Goal: Task Accomplishment & Management: Use online tool/utility

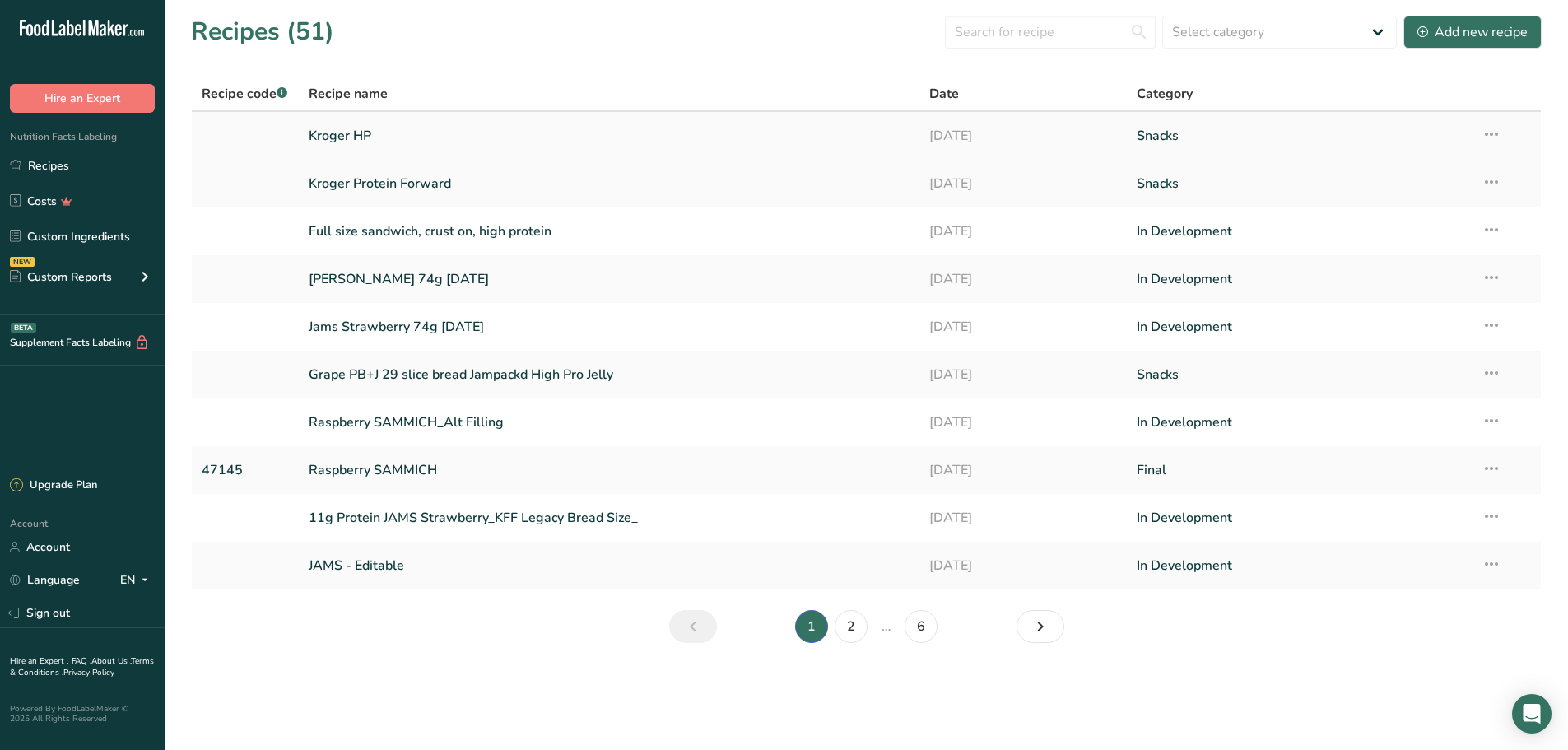
click at [372, 136] on link "Kroger HP" at bounding box center [610, 136] width 601 height 35
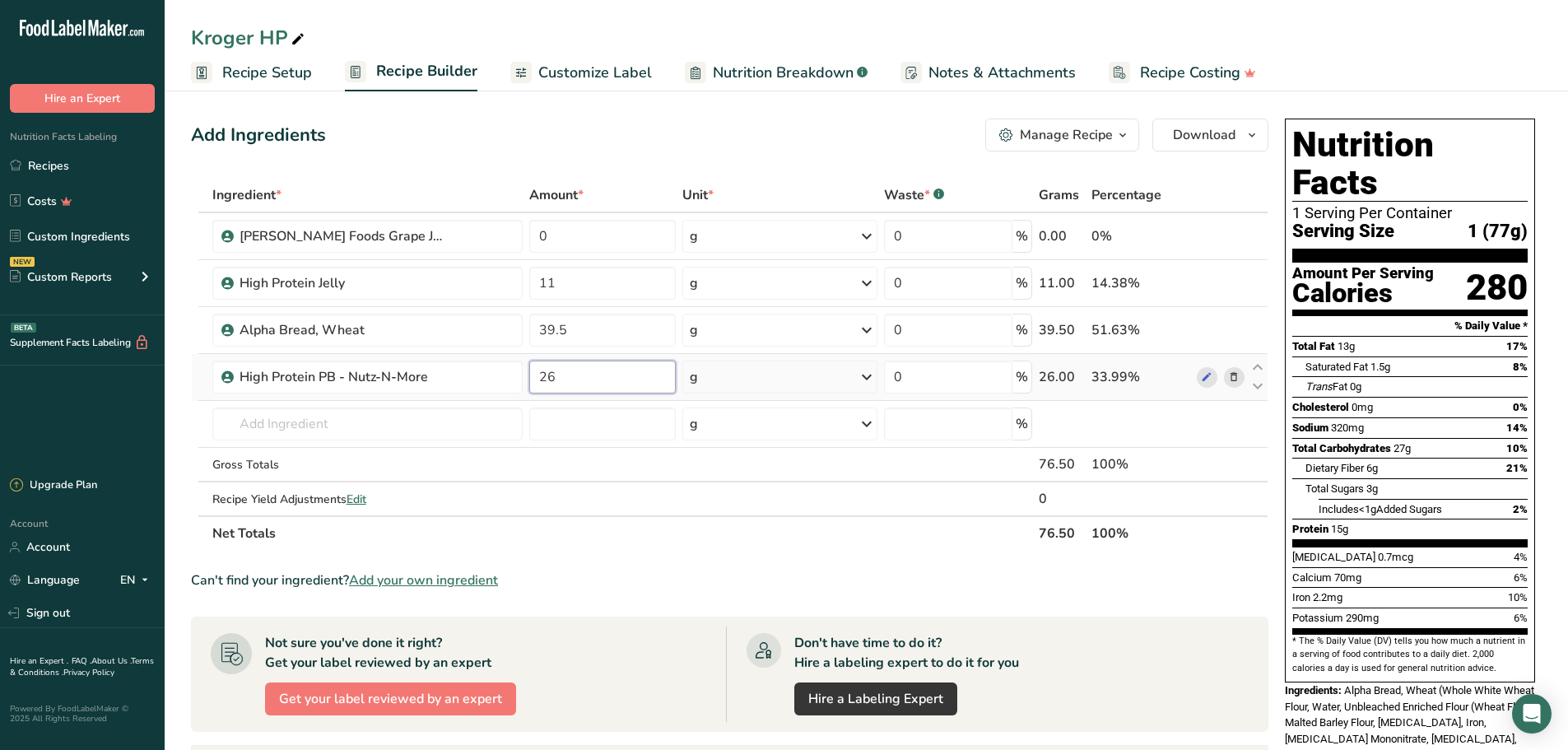
click at [567, 385] on input "26" at bounding box center [603, 377] width 147 height 33
drag, startPoint x: 581, startPoint y: 380, endPoint x: 513, endPoint y: 373, distance: 68.4
click at [513, 373] on tr "High Protein PB - Nutz-N-More 26 g Weight Units g kg mg See more Volume Units l…" at bounding box center [730, 377] width 1076 height 47
type input "27"
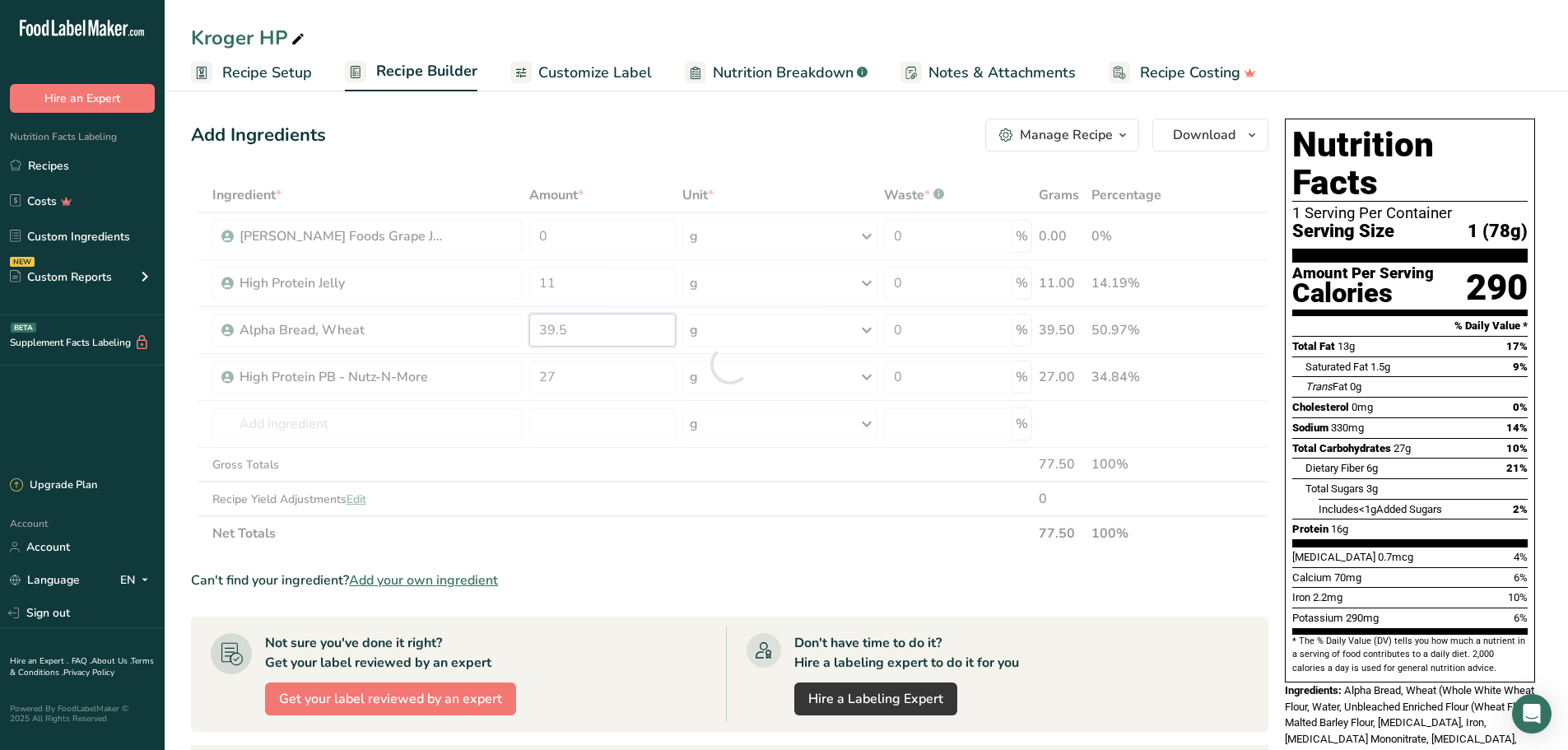
drag, startPoint x: 591, startPoint y: 341, endPoint x: 420, endPoint y: 331, distance: 171.3
click at [433, 331] on div "Ingredient * Amount * Unit * Waste * .a-a{fill:#347362;}.b-a{fill:#fff;} Grams …" at bounding box center [730, 365] width 1078 height 373
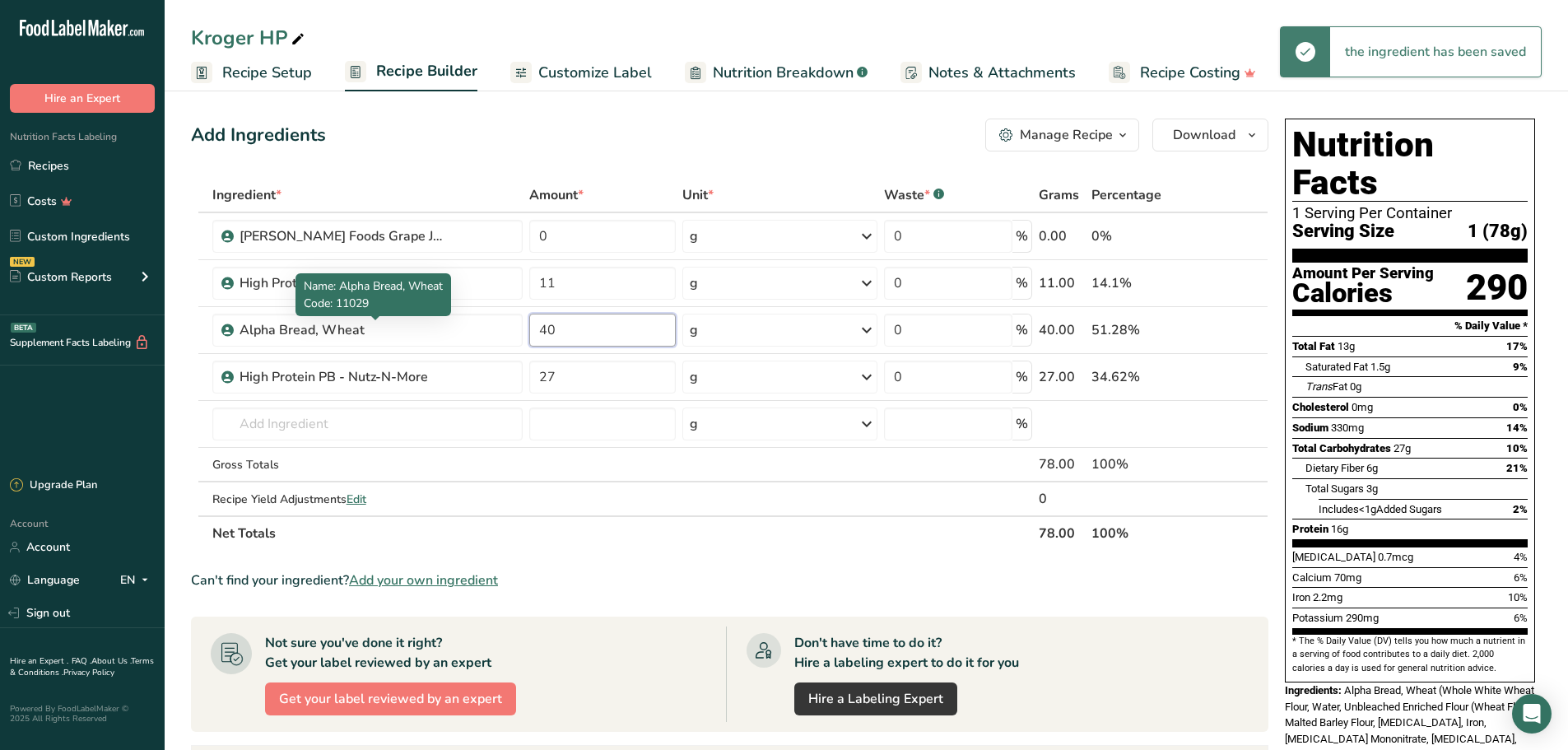
type input "40"
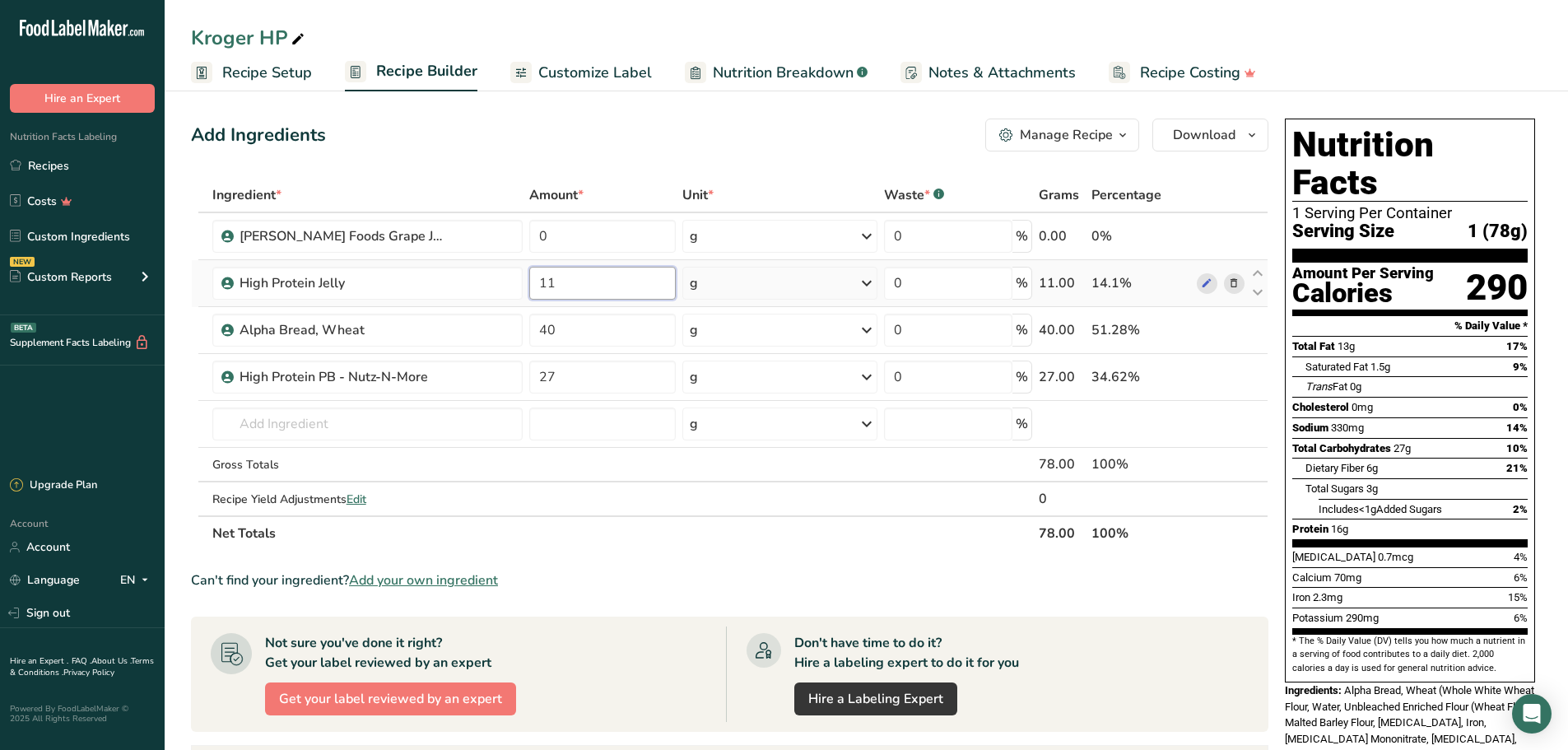
click at [534, 283] on input "11" at bounding box center [603, 283] width 147 height 33
click at [280, 84] on link "Recipe Setup" at bounding box center [252, 73] width 121 height 37
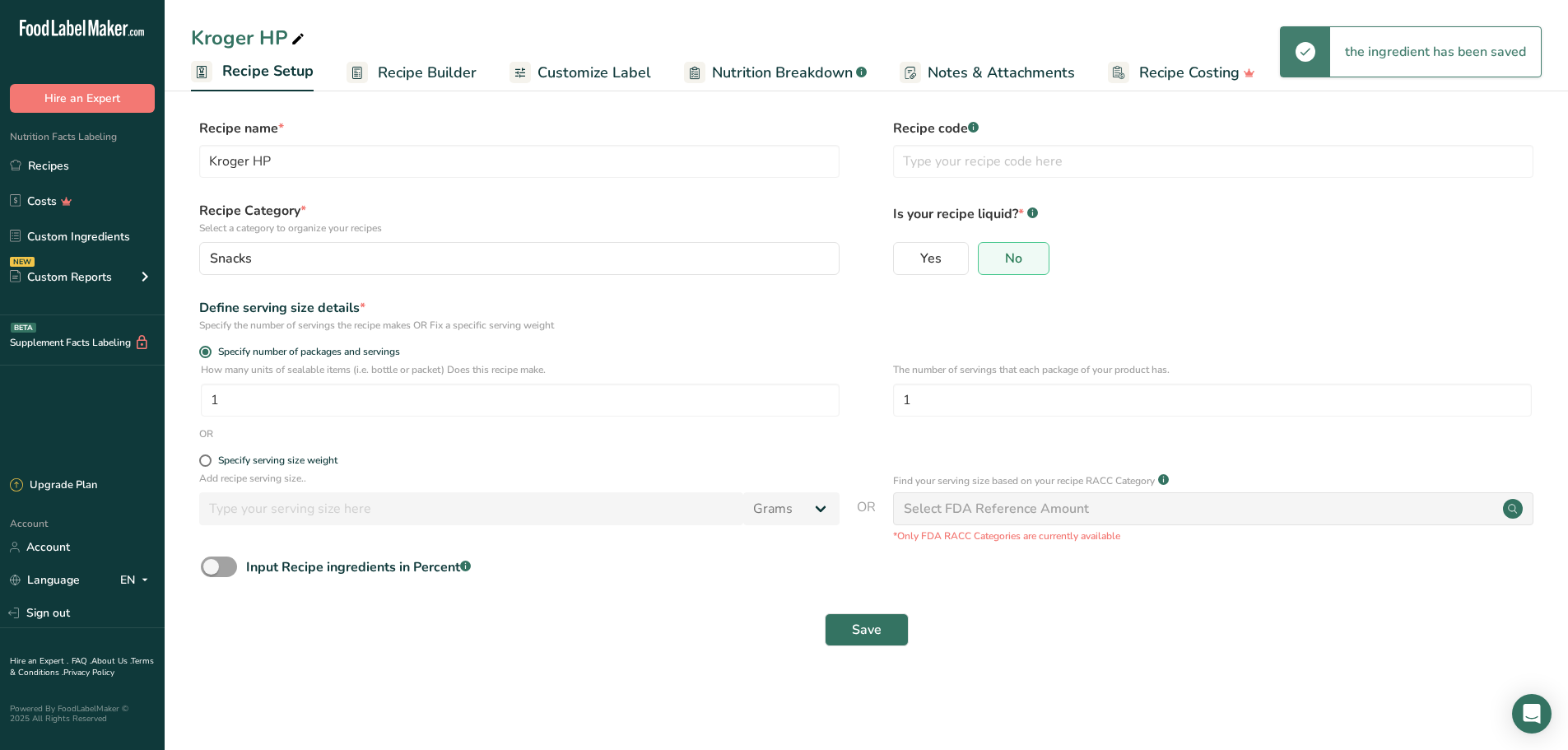
click at [400, 82] on span "Recipe Builder" at bounding box center [427, 73] width 99 height 22
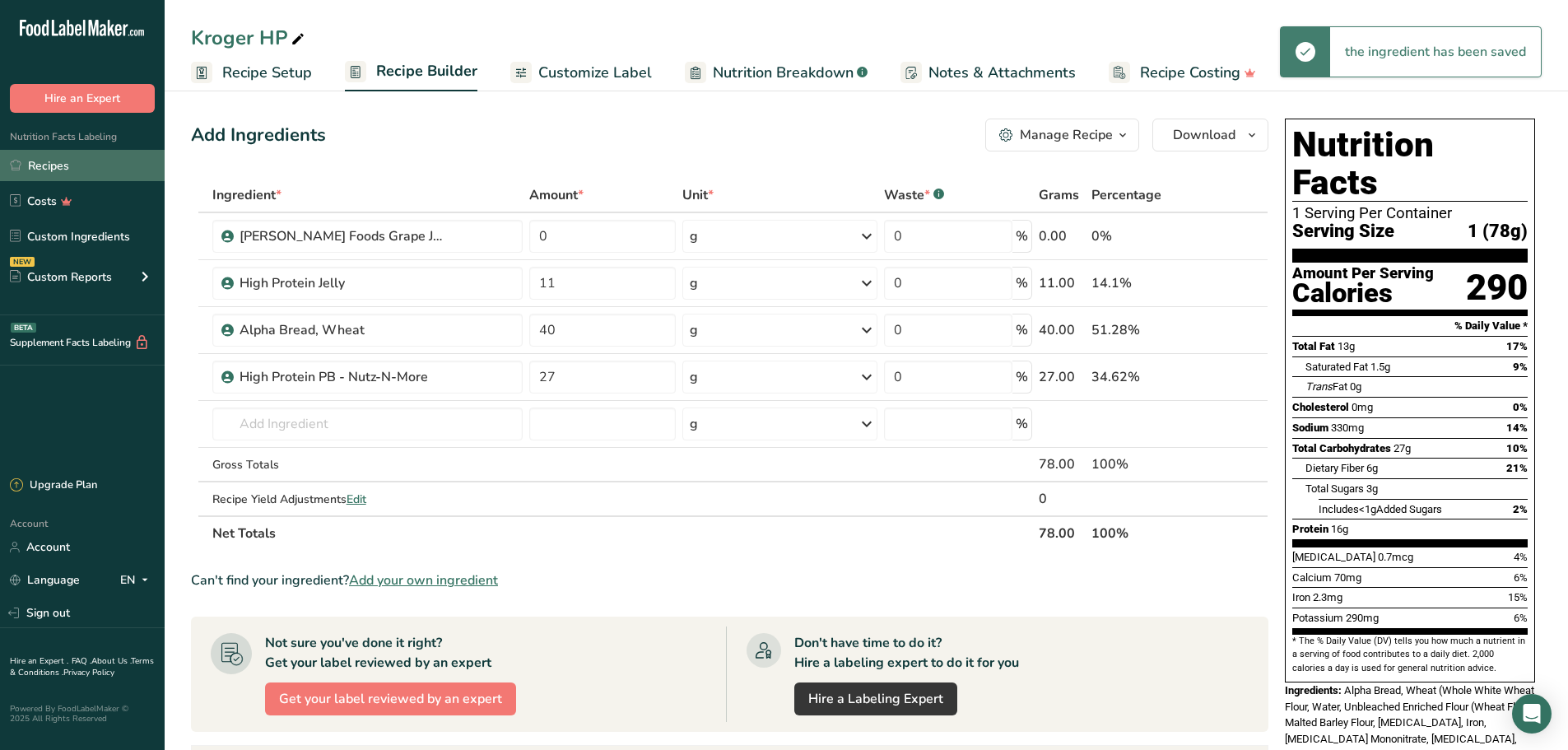
click at [102, 170] on link "Recipes" at bounding box center [82, 166] width 165 height 31
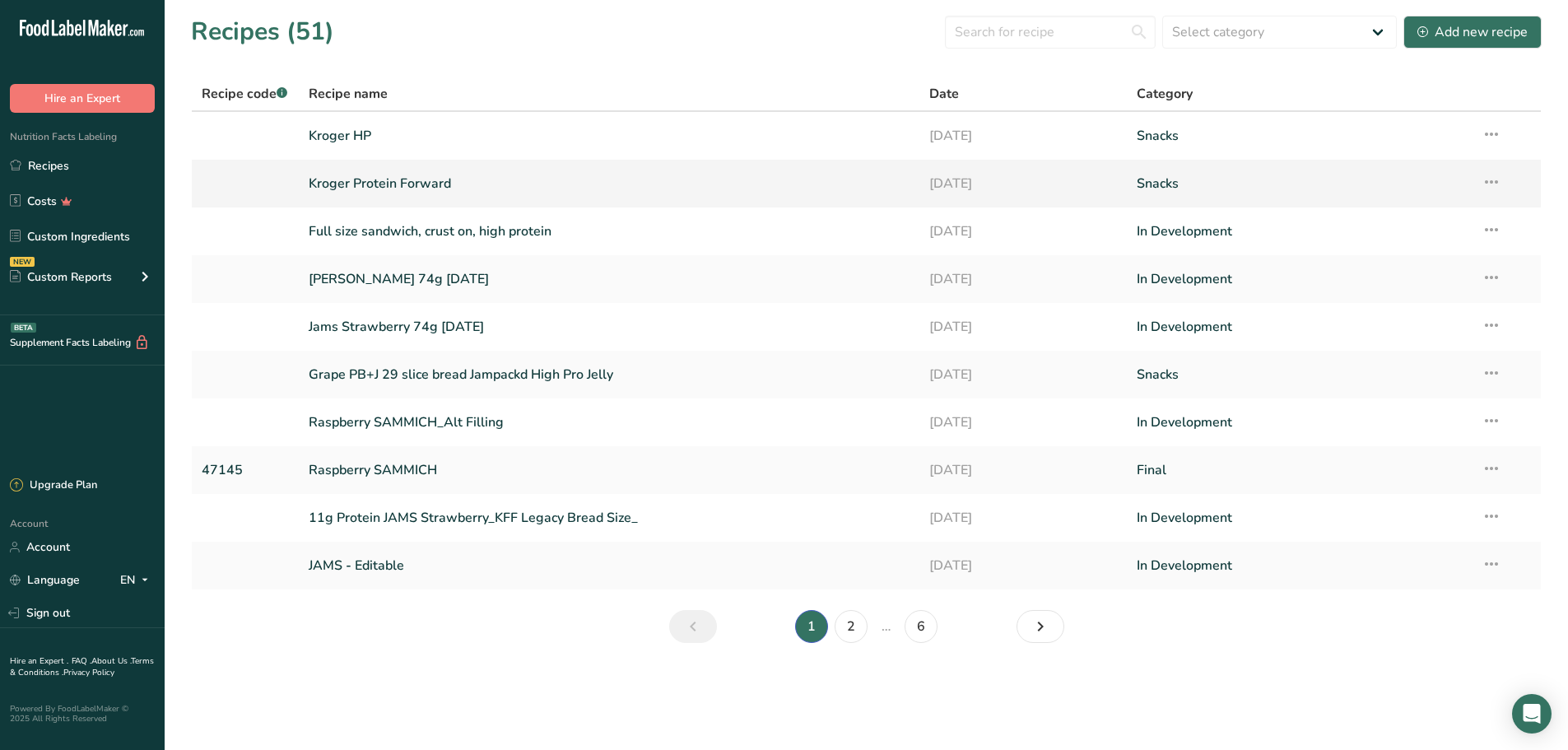
click at [385, 187] on link "Kroger Protein Forward" at bounding box center [610, 184] width 601 height 35
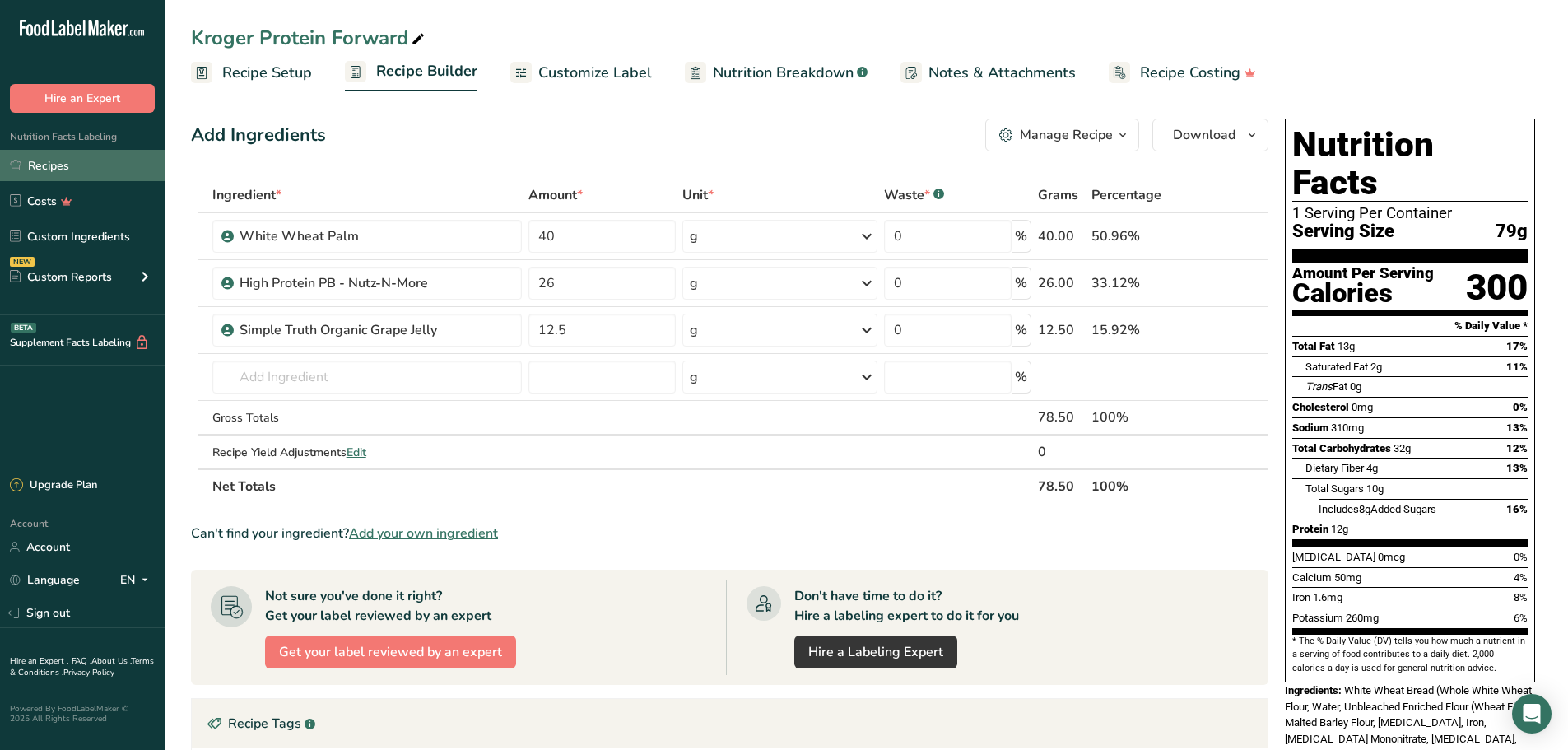
click at [54, 170] on link "Recipes" at bounding box center [82, 166] width 165 height 31
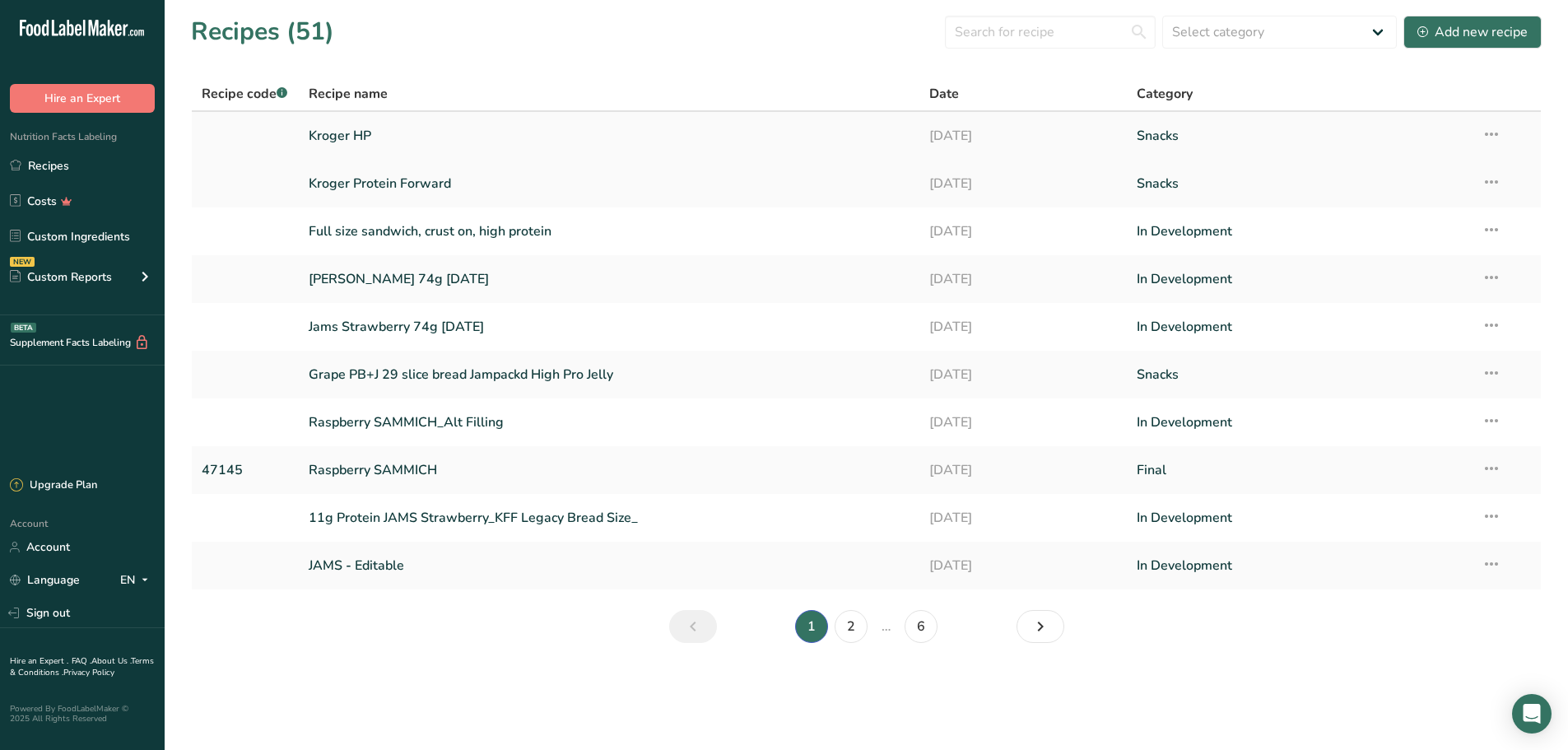
click at [353, 141] on link "Kroger HP" at bounding box center [610, 136] width 601 height 35
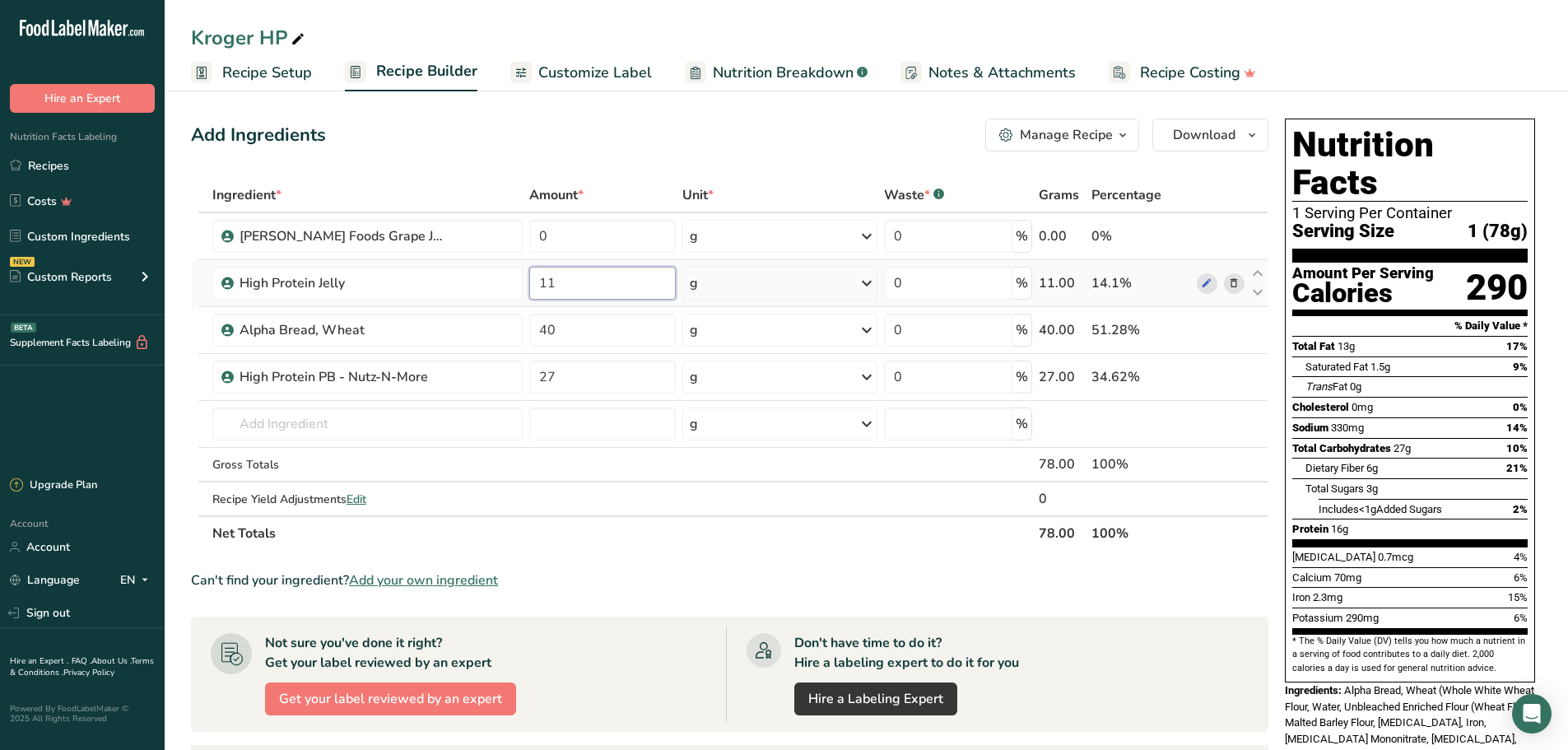
drag, startPoint x: 581, startPoint y: 278, endPoint x: 438, endPoint y: 261, distance: 144.0
click at [456, 259] on tbody "Lawrence Foods Grape Jelly 0 g Weight Units g kg mg See more Volume Units l Vol…" at bounding box center [730, 364] width 1076 height 302
type input "0"
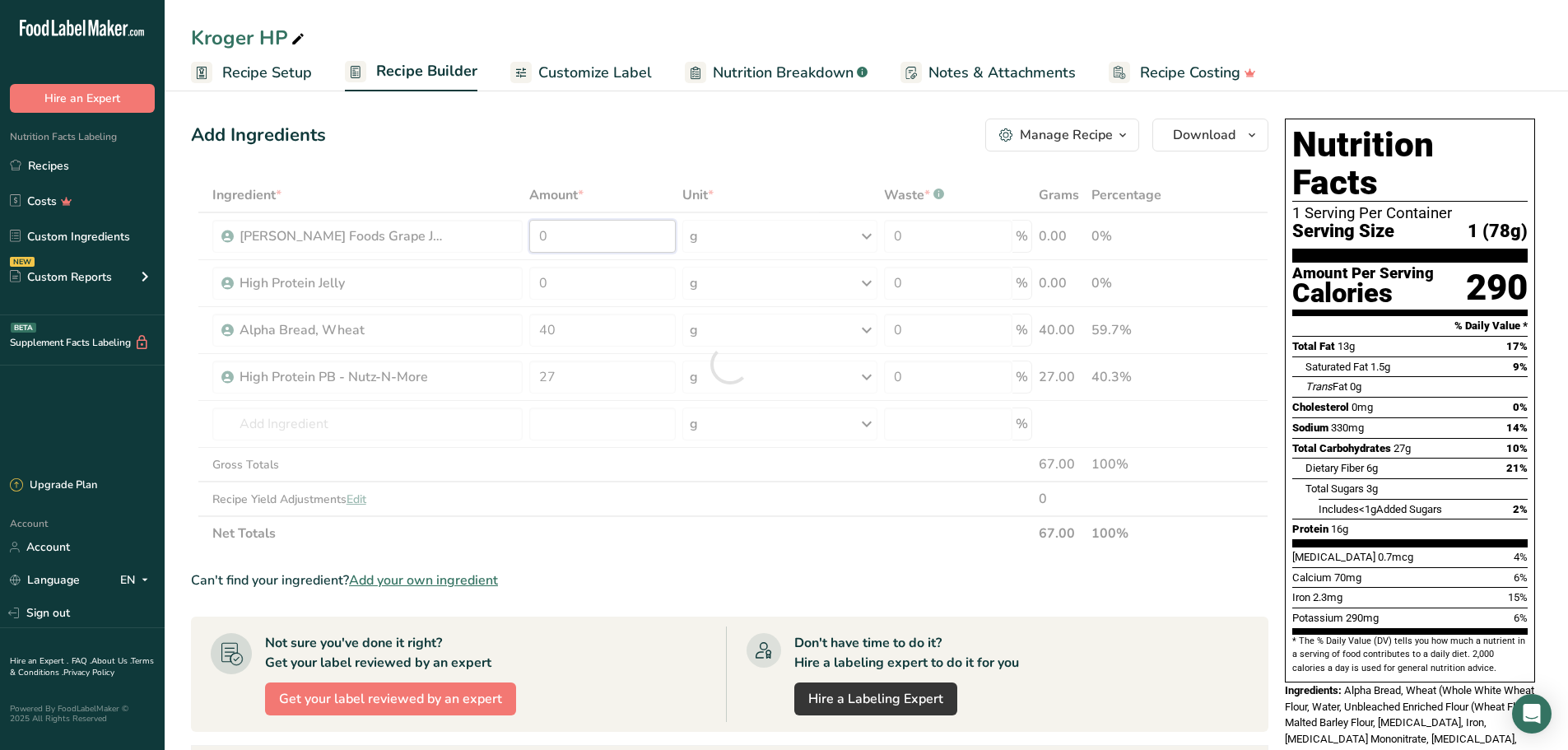
click at [561, 237] on div "Ingredient * Amount * Unit * Waste * .a-a{fill:#347362;}.b-a{fill:#fff;} Grams …" at bounding box center [730, 365] width 1078 height 373
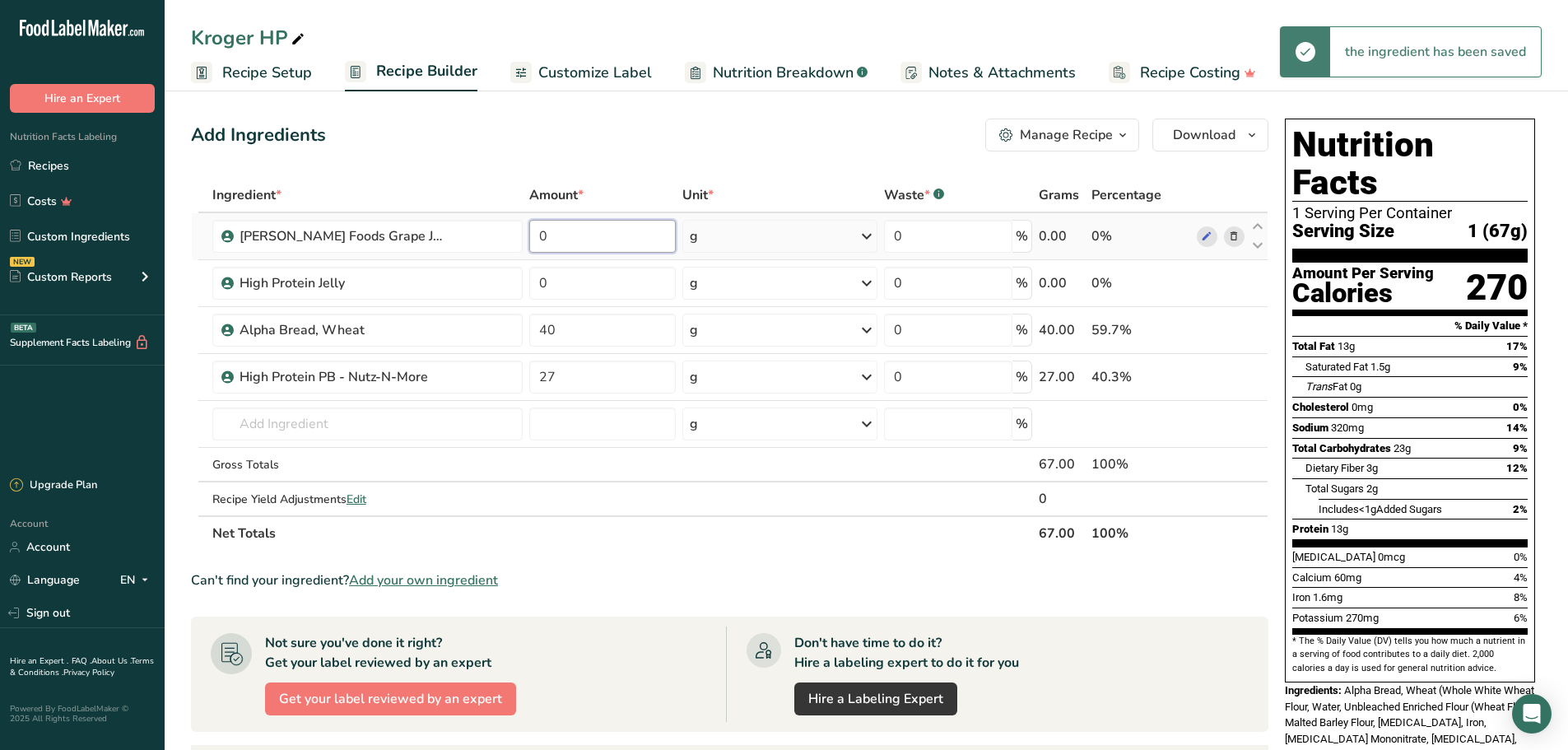
drag, startPoint x: 594, startPoint y: 237, endPoint x: 527, endPoint y: 233, distance: 67.1
click at [532, 233] on input "0" at bounding box center [603, 236] width 147 height 33
type input "11"
click at [594, 376] on input "27" at bounding box center [603, 377] width 147 height 33
type input "26"
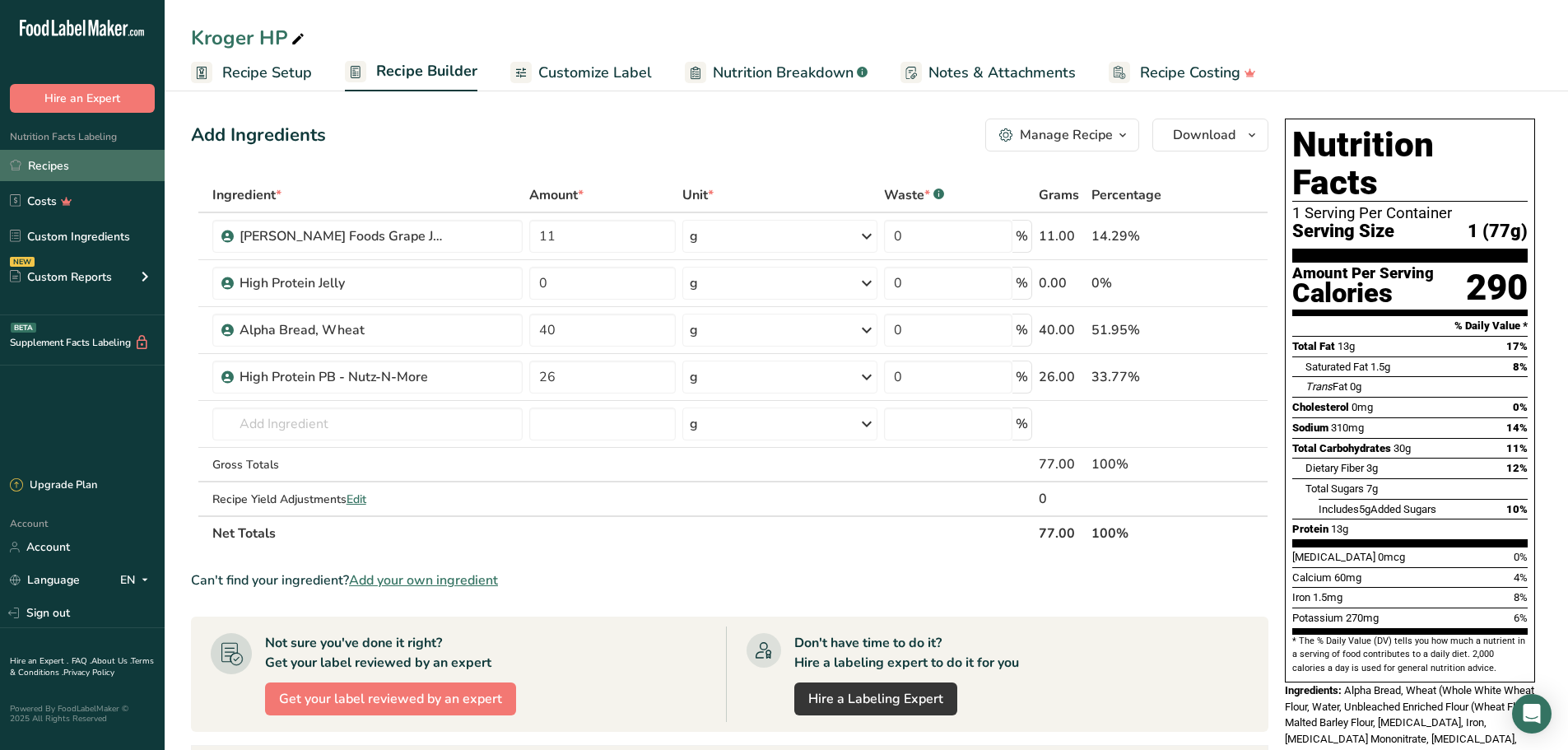
click at [97, 177] on link "Recipes" at bounding box center [82, 166] width 165 height 31
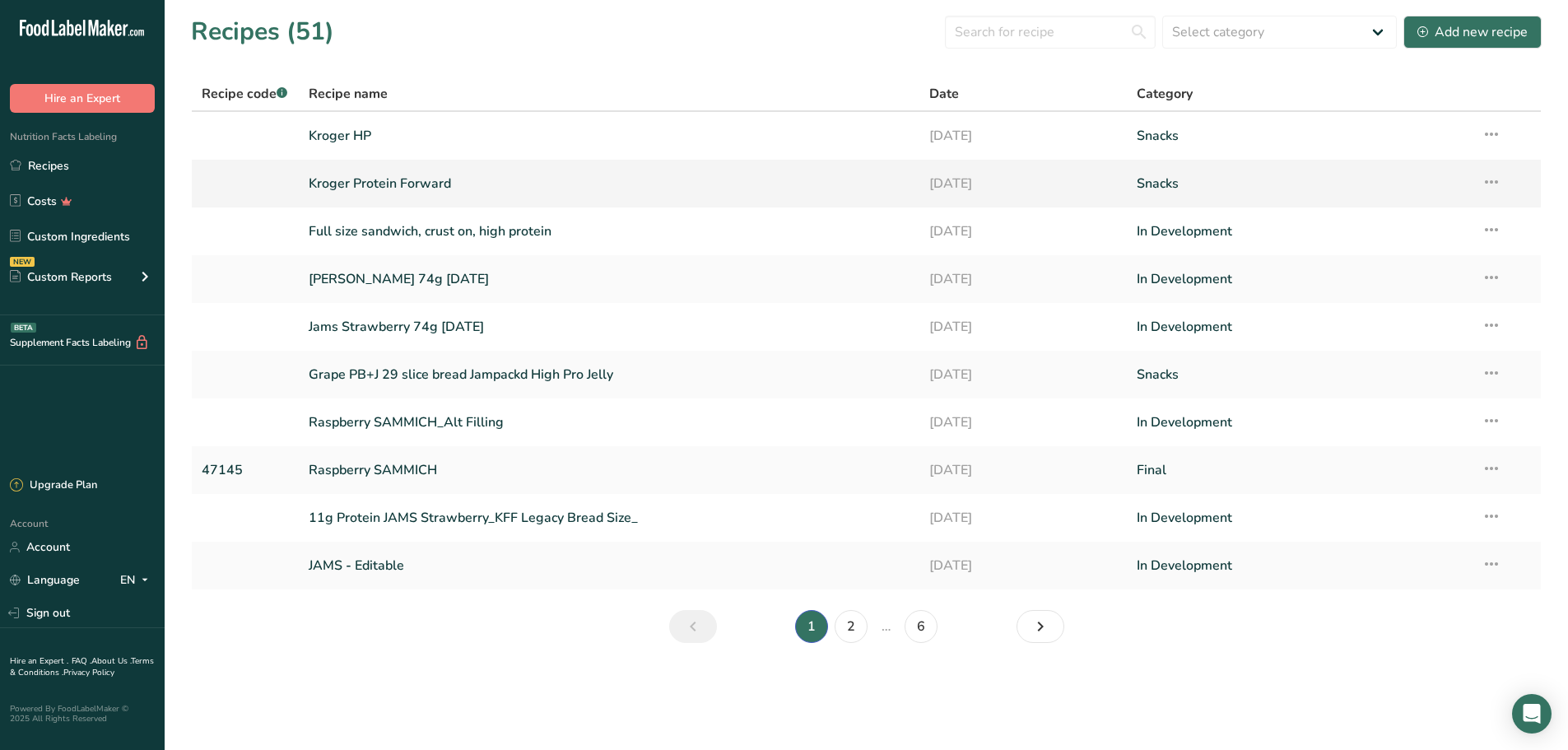
click at [355, 184] on link "Kroger Protein Forward" at bounding box center [610, 184] width 601 height 35
click at [997, 31] on input "text" at bounding box center [1050, 32] width 210 height 33
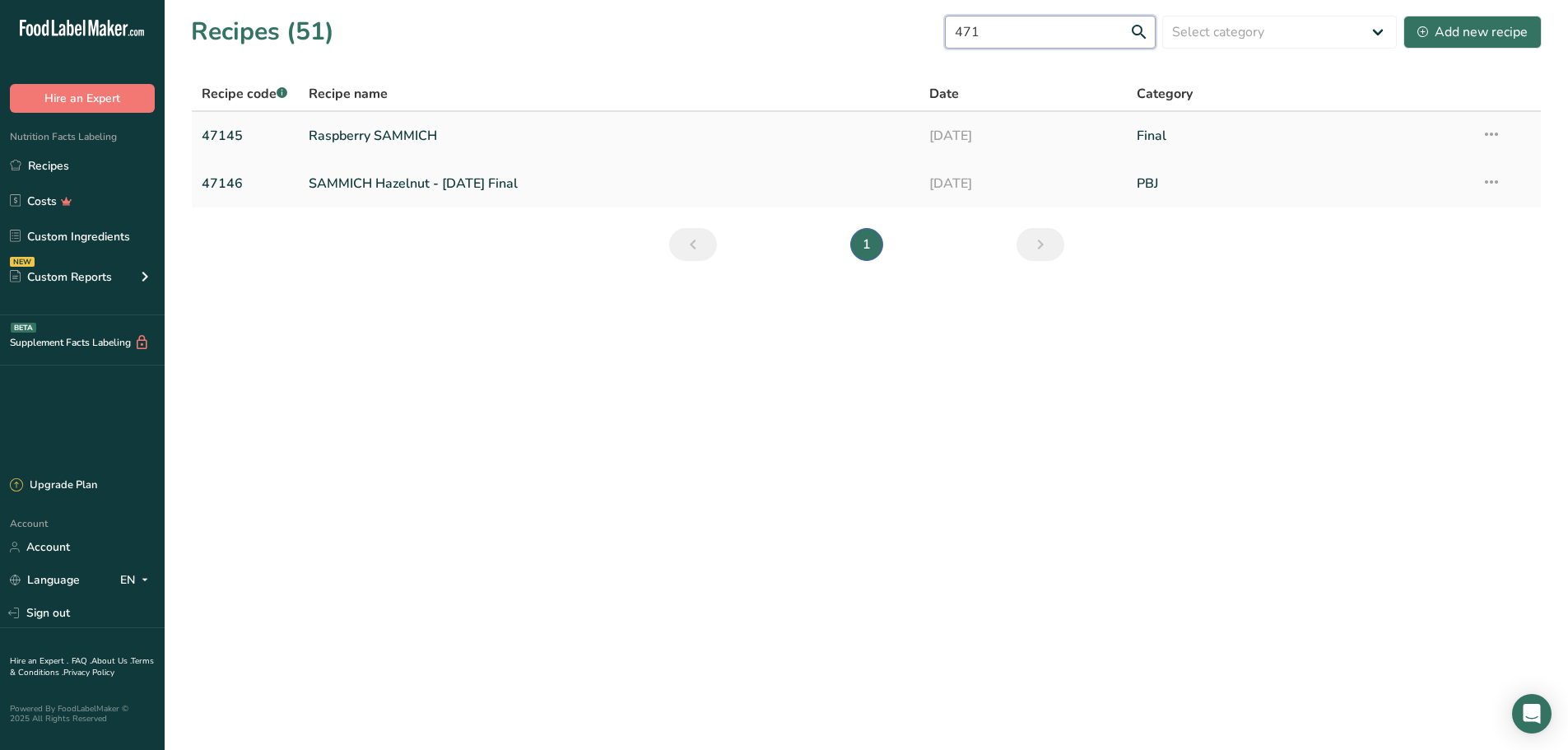
type input "471"
click at [450, 139] on link "Raspberry SAMMICH" at bounding box center [610, 136] width 601 height 35
